Goal: Information Seeking & Learning: Find specific fact

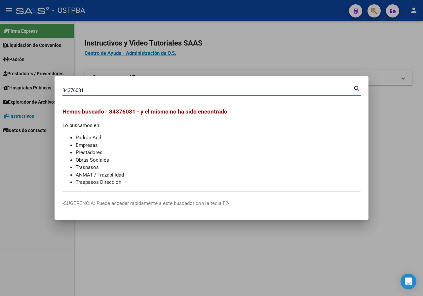
click at [104, 92] on input "34376031" at bounding box center [207, 91] width 291 height 6
click at [108, 94] on div "22460505 Buscar (apellido, dni, cuil, nro traspaso, cuit, obra social)" at bounding box center [207, 91] width 291 height 10
paste input "35088259"
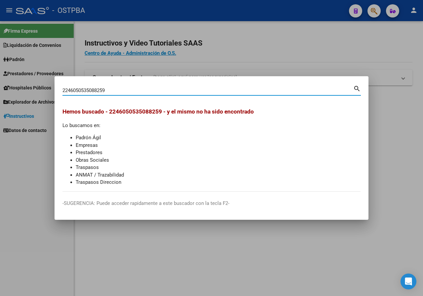
click at [112, 89] on input "2246050535088259" at bounding box center [207, 91] width 291 height 6
paste input
type input "35088259"
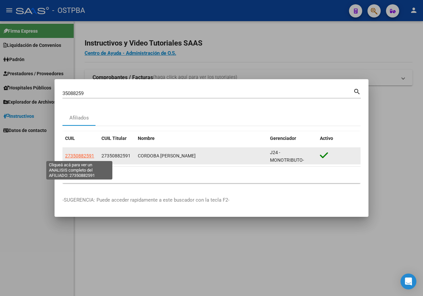
click at [88, 155] on span "27350882591" at bounding box center [79, 155] width 29 height 5
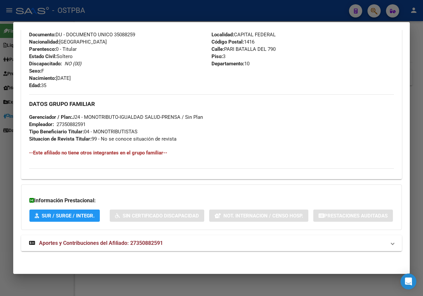
scroll to position [269, 0]
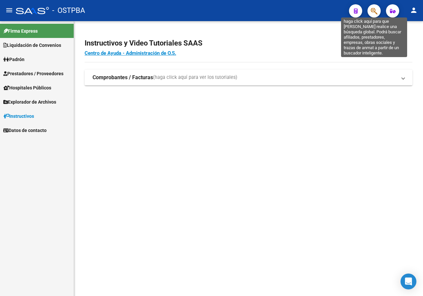
click at [373, 12] on icon "button" at bounding box center [374, 11] width 7 height 8
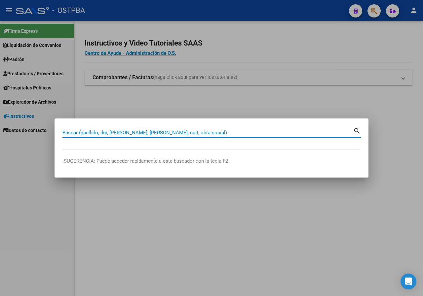
paste input "30896265"
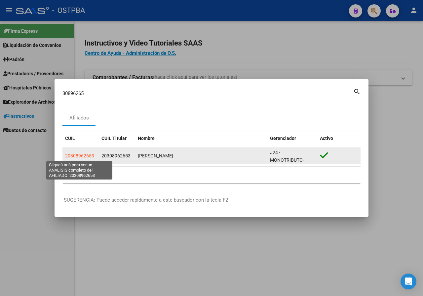
click at [85, 156] on span "20308962653" at bounding box center [79, 155] width 29 height 5
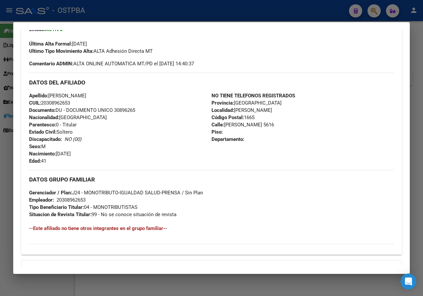
scroll to position [184, 0]
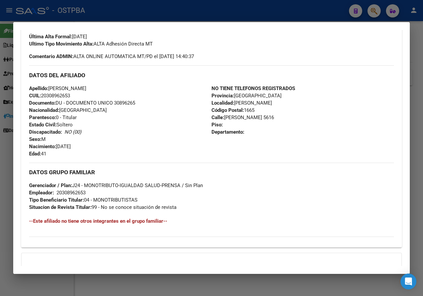
click at [0, 167] on div at bounding box center [211, 148] width 423 height 296
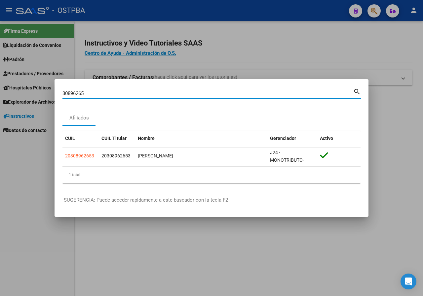
click at [92, 91] on input "30896265" at bounding box center [207, 94] width 291 height 6
paste input "3714067"
type input "33714067"
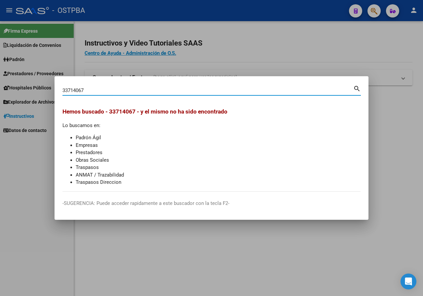
click at [93, 88] on input "33714067" at bounding box center [207, 91] width 291 height 6
click at [102, 56] on div at bounding box center [211, 148] width 423 height 296
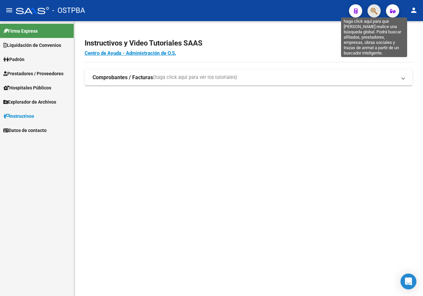
click at [374, 13] on icon "button" at bounding box center [374, 11] width 7 height 8
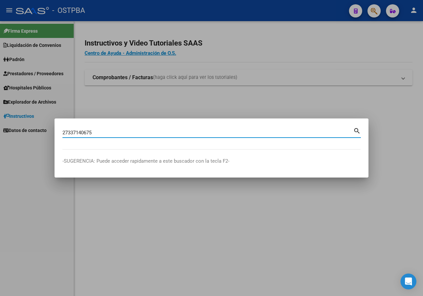
type input "27337140675"
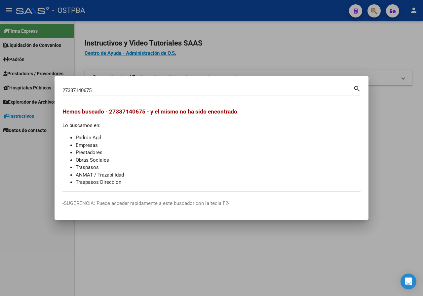
click at [81, 23] on div at bounding box center [211, 148] width 423 height 296
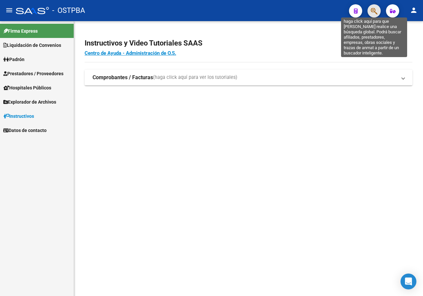
click at [373, 13] on icon "button" at bounding box center [374, 11] width 7 height 8
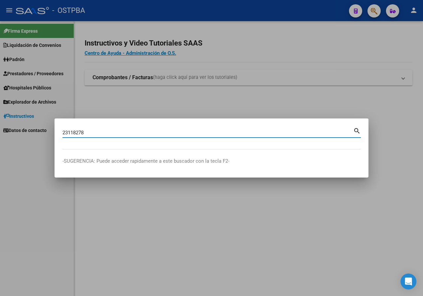
type input "23118278"
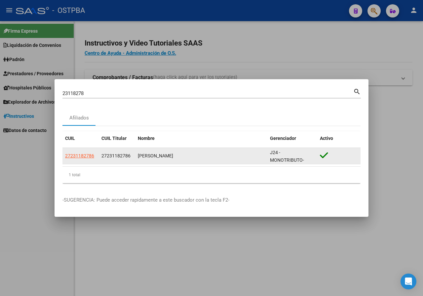
drag, startPoint x: 135, startPoint y: 157, endPoint x: 210, endPoint y: 156, distance: 75.3
click at [210, 156] on datatable-body-cell "[PERSON_NAME]" at bounding box center [201, 156] width 132 height 16
copy div "[PERSON_NAME]"
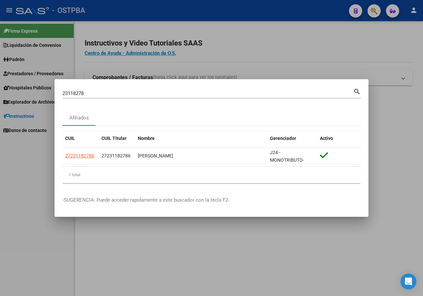
drag, startPoint x: 191, startPoint y: 68, endPoint x: 301, endPoint y: 43, distance: 113.2
click at [193, 67] on div at bounding box center [211, 148] width 423 height 296
